Goal: Find contact information: Find contact information

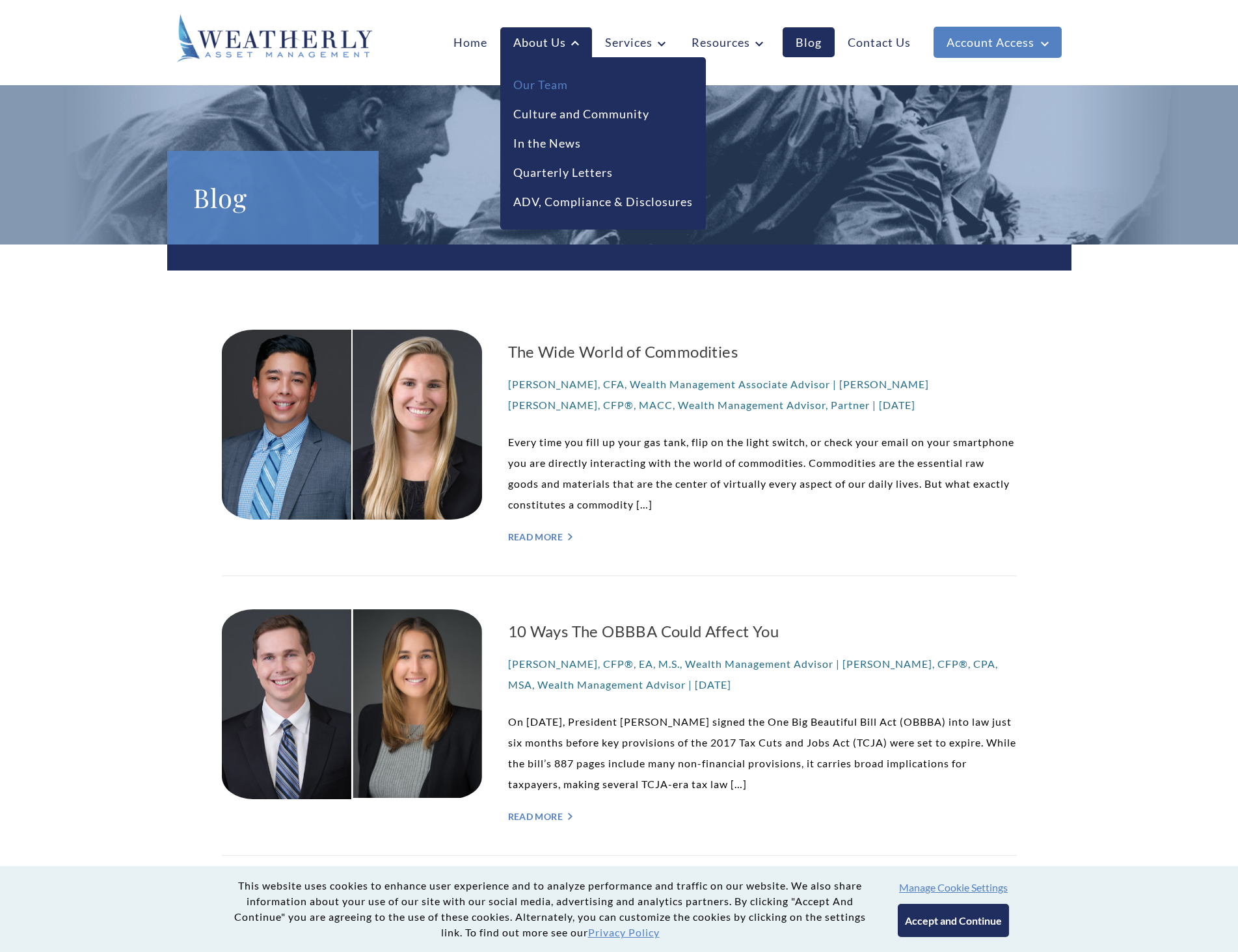
click at [541, 86] on link "Our Team" at bounding box center [540, 85] width 55 height 18
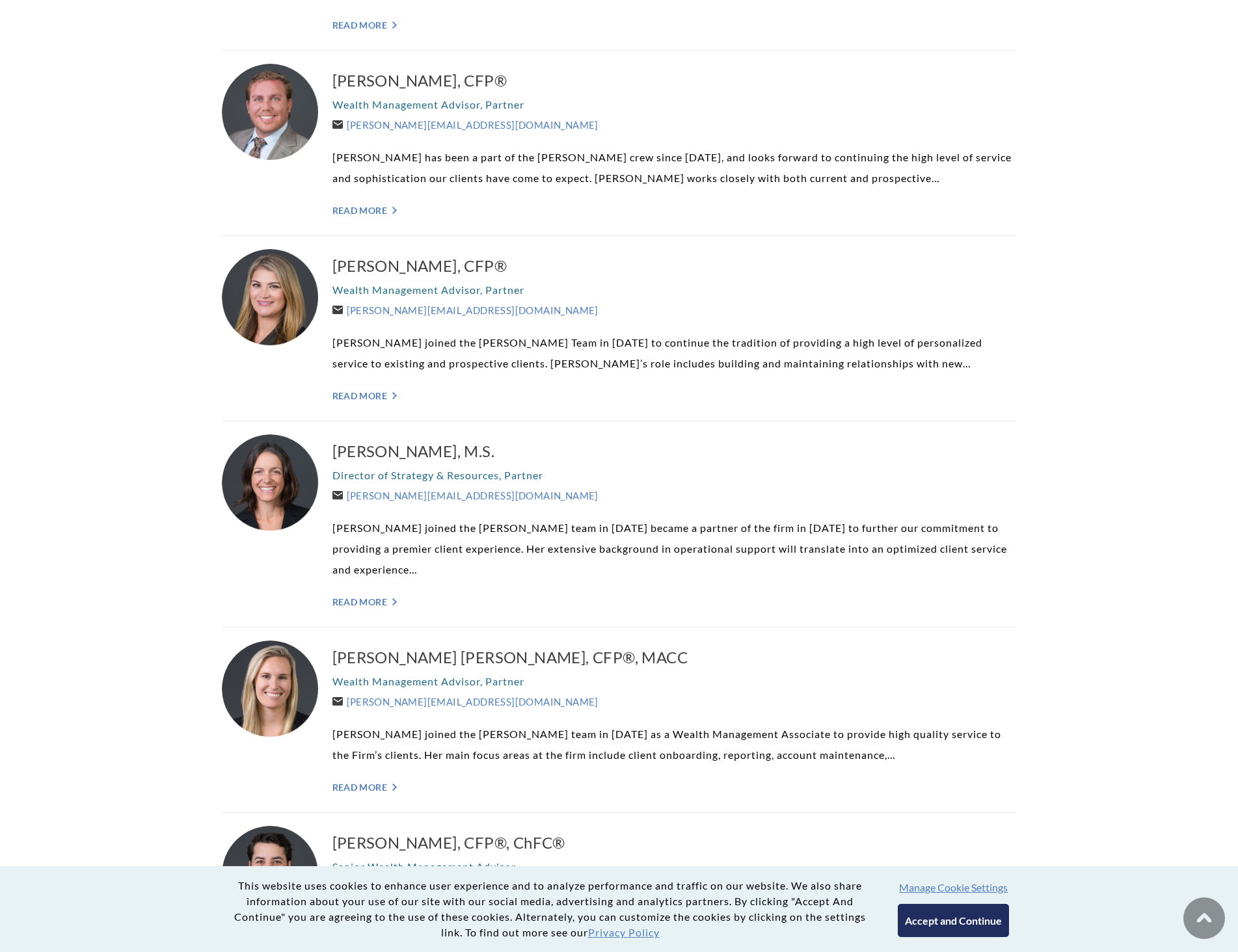
scroll to position [650, 0]
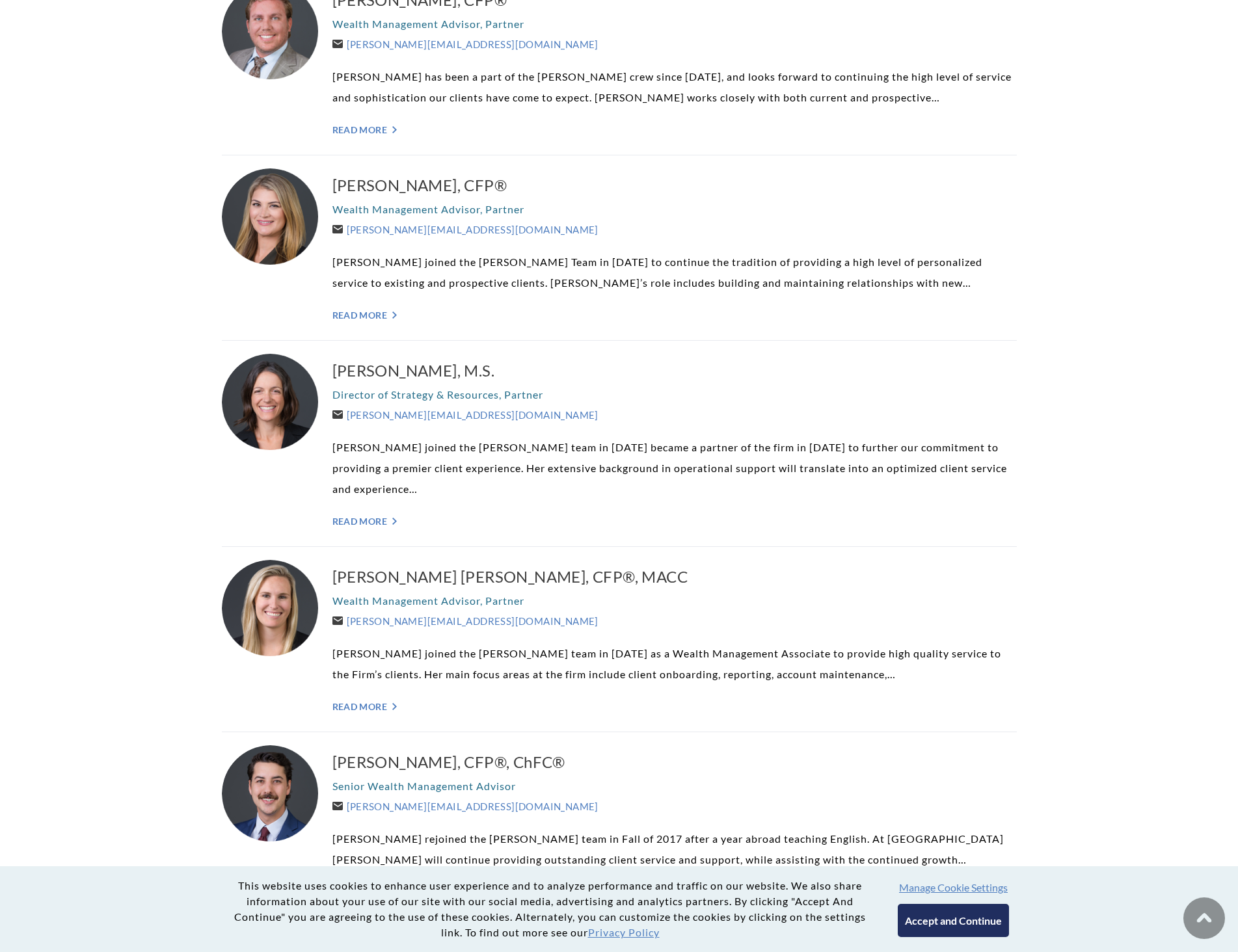
click at [367, 510] on div "[PERSON_NAME], M.S. Director of Strategy & Resources, Partner [PERSON_NAME][EMA…" at bounding box center [674, 443] width 685 height 180
click at [370, 521] on link "Read More ">" at bounding box center [674, 522] width 685 height 11
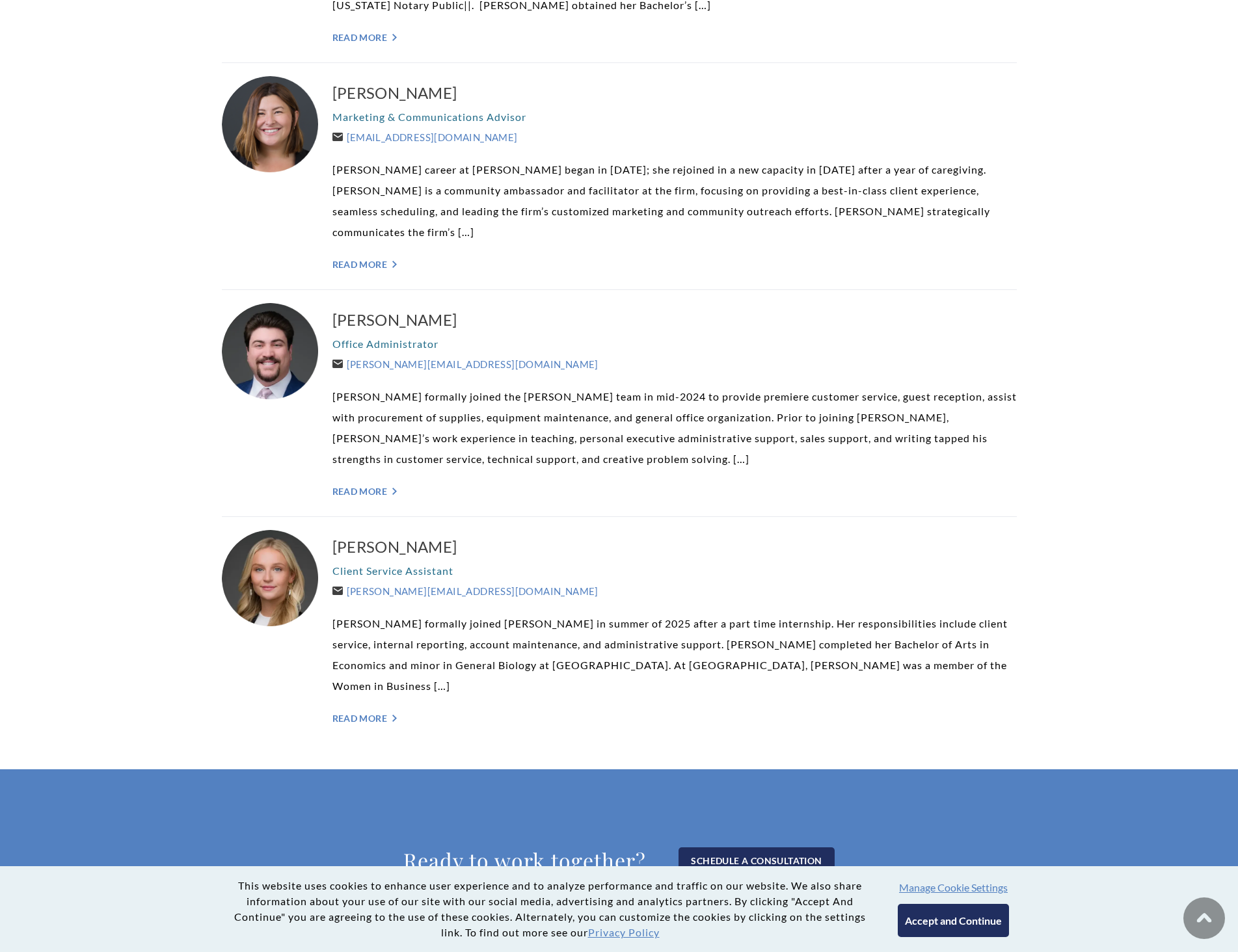
scroll to position [3057, 0]
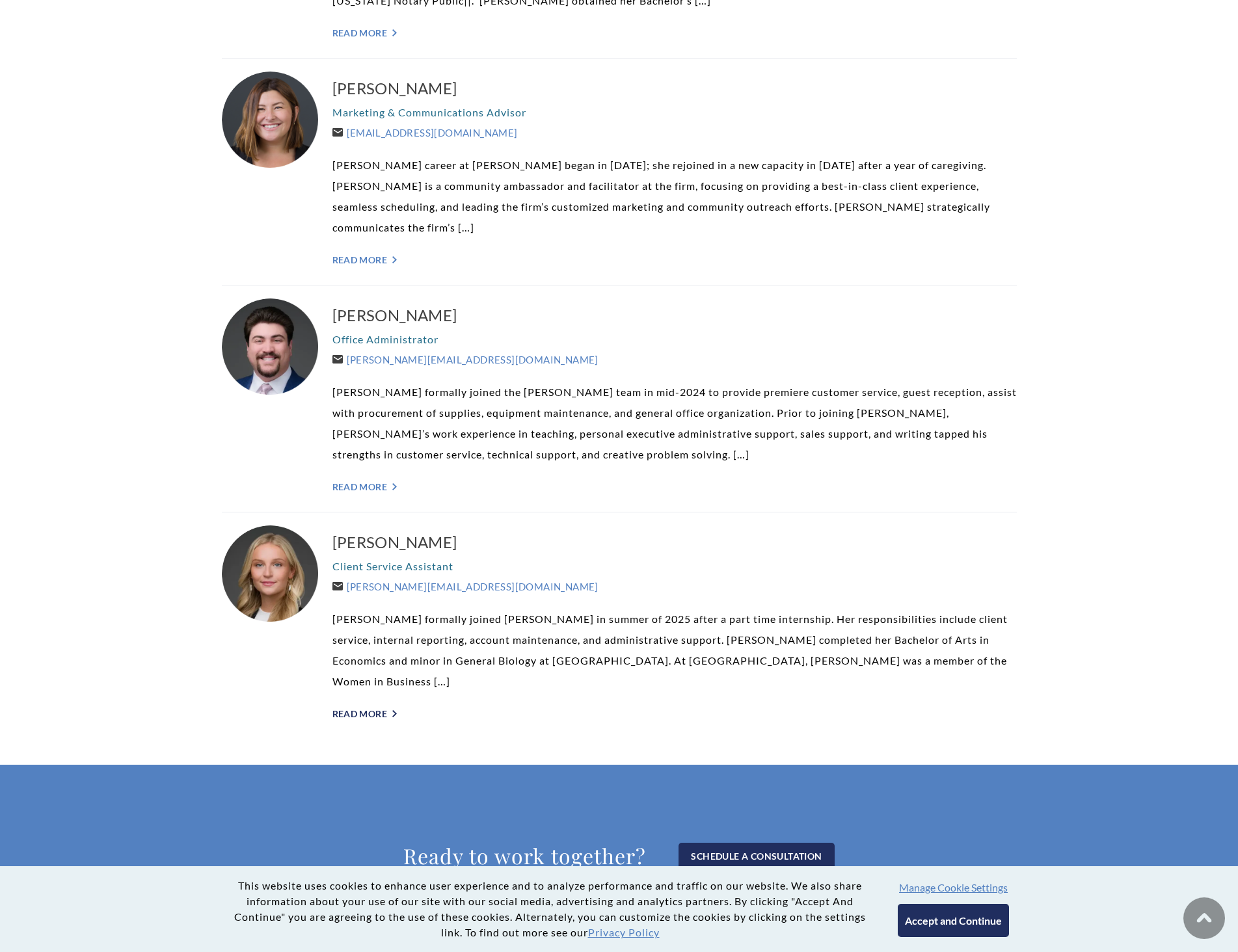
click at [373, 709] on link "Read More ">" at bounding box center [674, 714] width 685 height 11
